Goal: Information Seeking & Learning: Learn about a topic

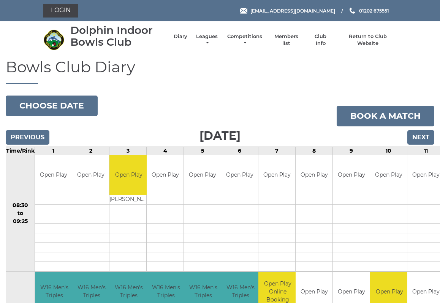
scroll to position [1, 0]
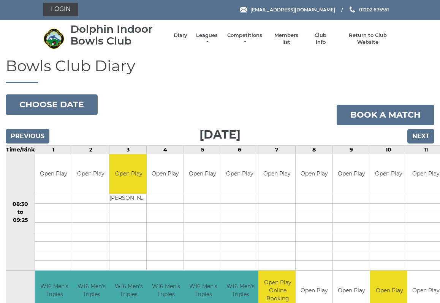
click at [210, 39] on link "Leagues" at bounding box center [207, 39] width 24 height 14
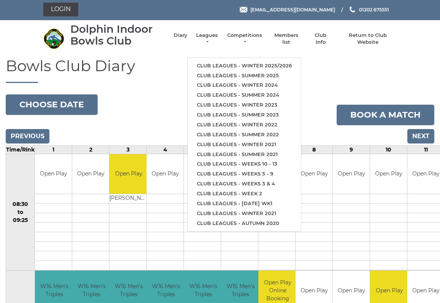
click at [239, 62] on link "Club leagues - Winter 2025/2026" at bounding box center [244, 66] width 113 height 10
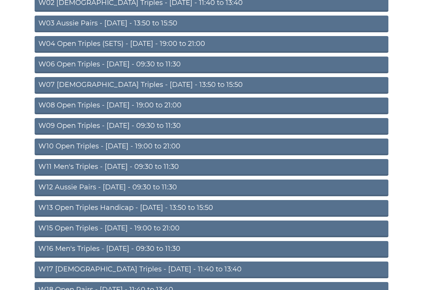
scroll to position [203, 0]
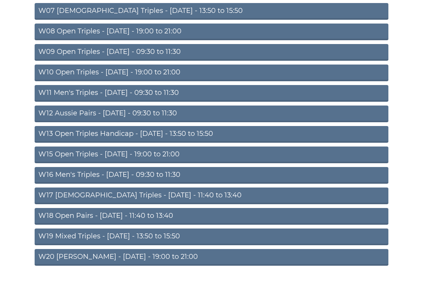
click at [181, 74] on link "W10 Open Triples - Wednesday - 19:00 to 21:00" at bounding box center [211, 73] width 353 height 17
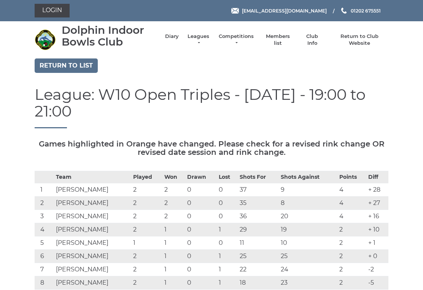
click at [76, 71] on link "Return to list" at bounding box center [66, 66] width 63 height 14
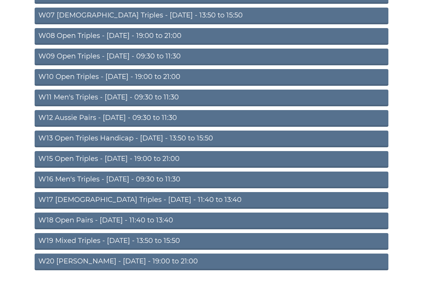
scroll to position [203, 0]
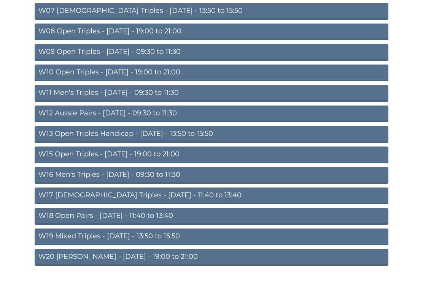
click at [162, 156] on link "W15 Open Triples - Thursday - 19:00 to 21:00" at bounding box center [211, 155] width 353 height 17
